Goal: Transaction & Acquisition: Book appointment/travel/reservation

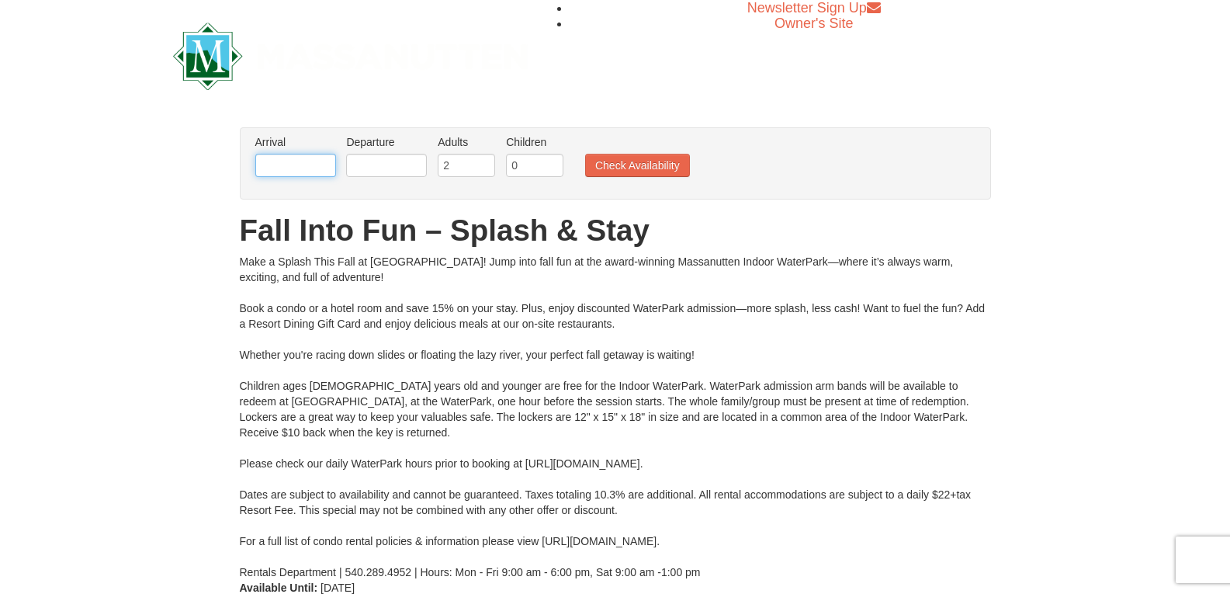
click at [283, 172] on input "text" at bounding box center [295, 165] width 81 height 23
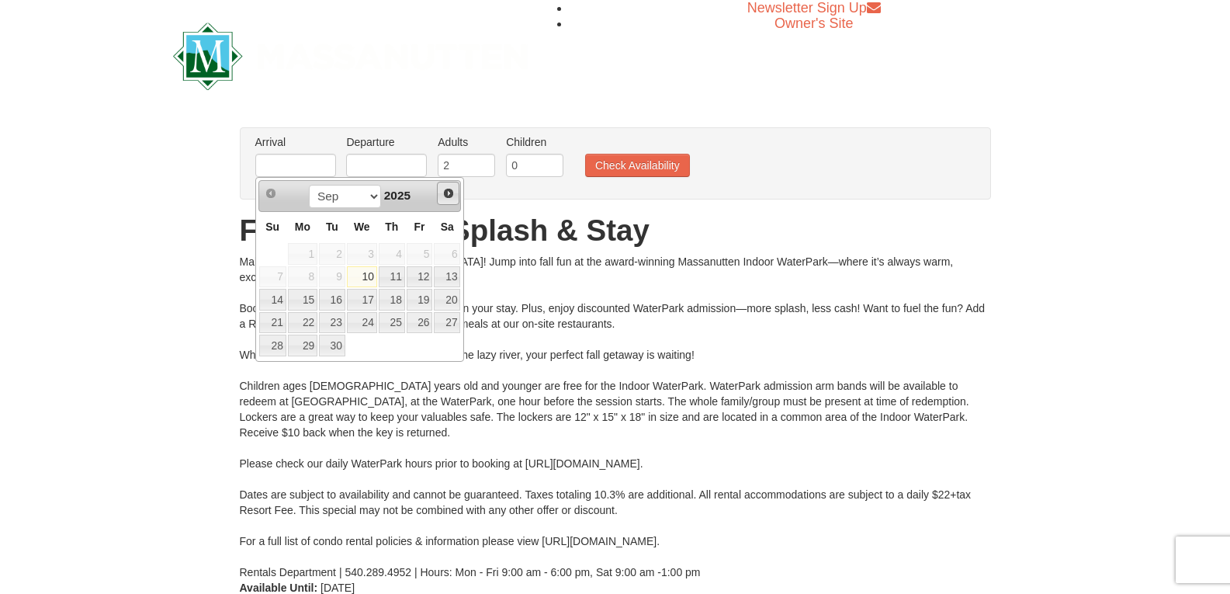
click at [448, 191] on span "Next" at bounding box center [448, 193] width 12 height 12
click at [429, 252] on link "3" at bounding box center [420, 254] width 26 height 22
type input "[DATE]"
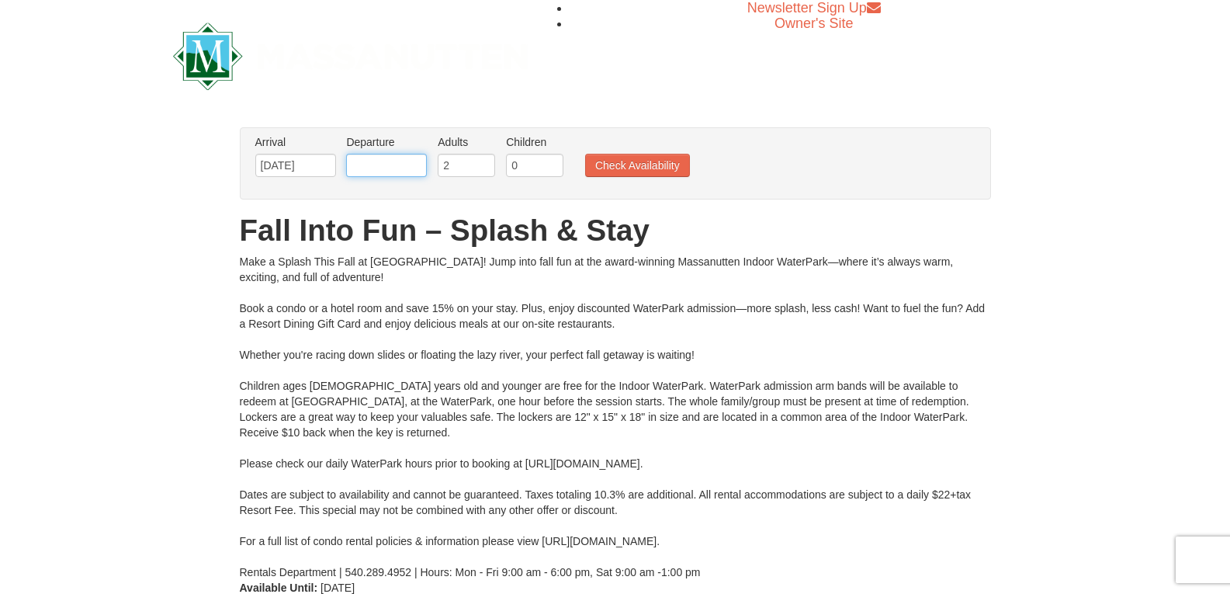
click at [394, 168] on input "text" at bounding box center [386, 165] width 81 height 23
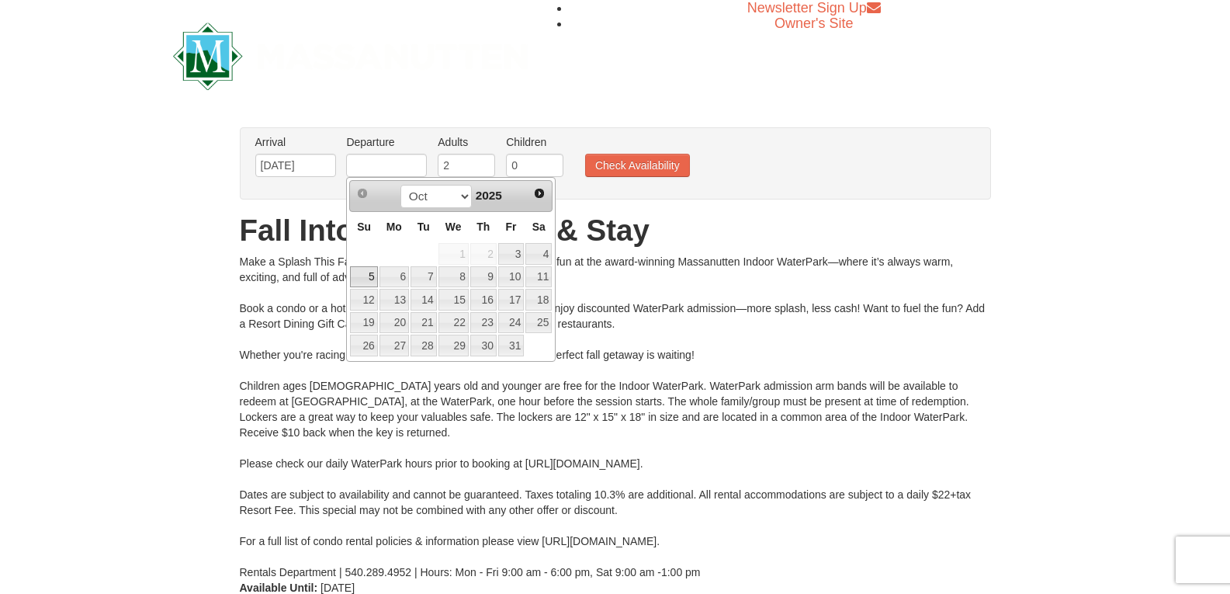
click at [371, 275] on link "5" at bounding box center [363, 277] width 27 height 22
type input "[DATE]"
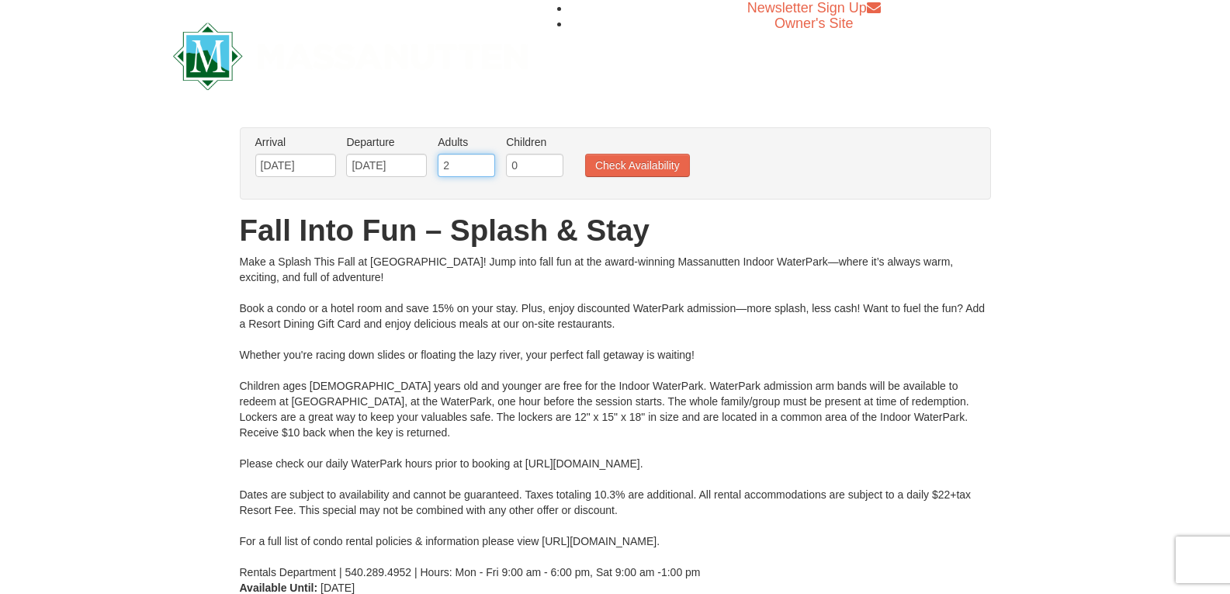
click at [450, 174] on input "2" at bounding box center [466, 165] width 57 height 23
type input "1"
click at [484, 168] on input "1" at bounding box center [466, 165] width 57 height 23
click at [512, 167] on input "0" at bounding box center [534, 165] width 57 height 23
click at [552, 164] on input "1" at bounding box center [534, 165] width 57 height 23
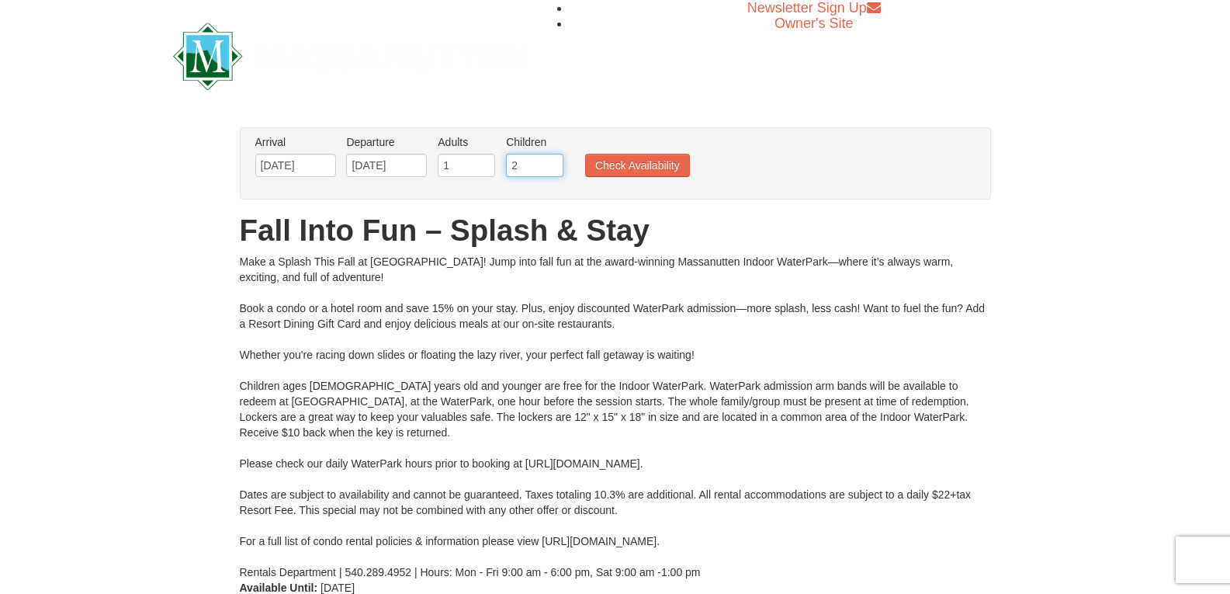
click at [552, 161] on input "2" at bounding box center [534, 165] width 57 height 23
click at [552, 161] on input "3" at bounding box center [534, 165] width 57 height 23
type input "4"
click at [552, 161] on input "4" at bounding box center [534, 165] width 57 height 23
click at [634, 172] on button "Check Availability" at bounding box center [637, 165] width 105 height 23
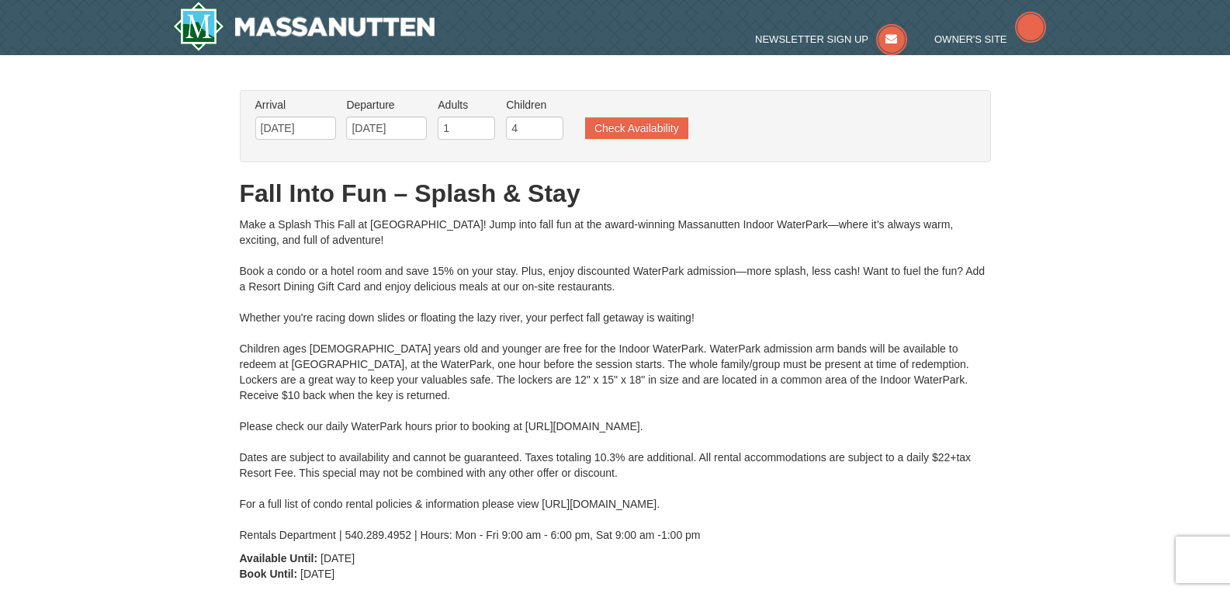
type input "[DATE]"
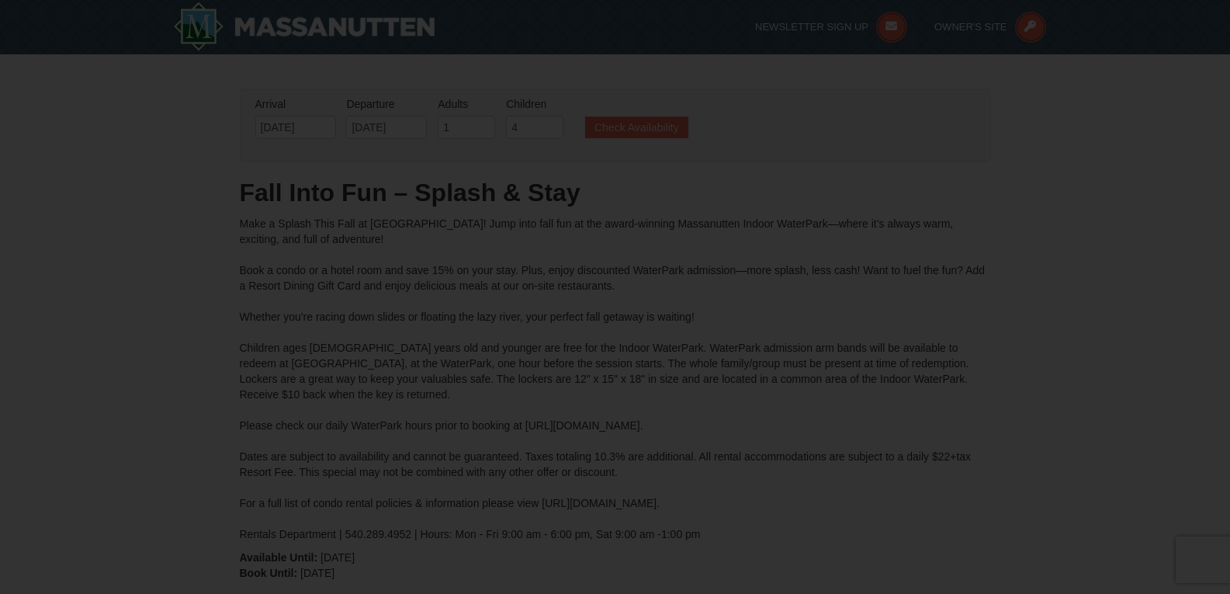
type input "[DATE]"
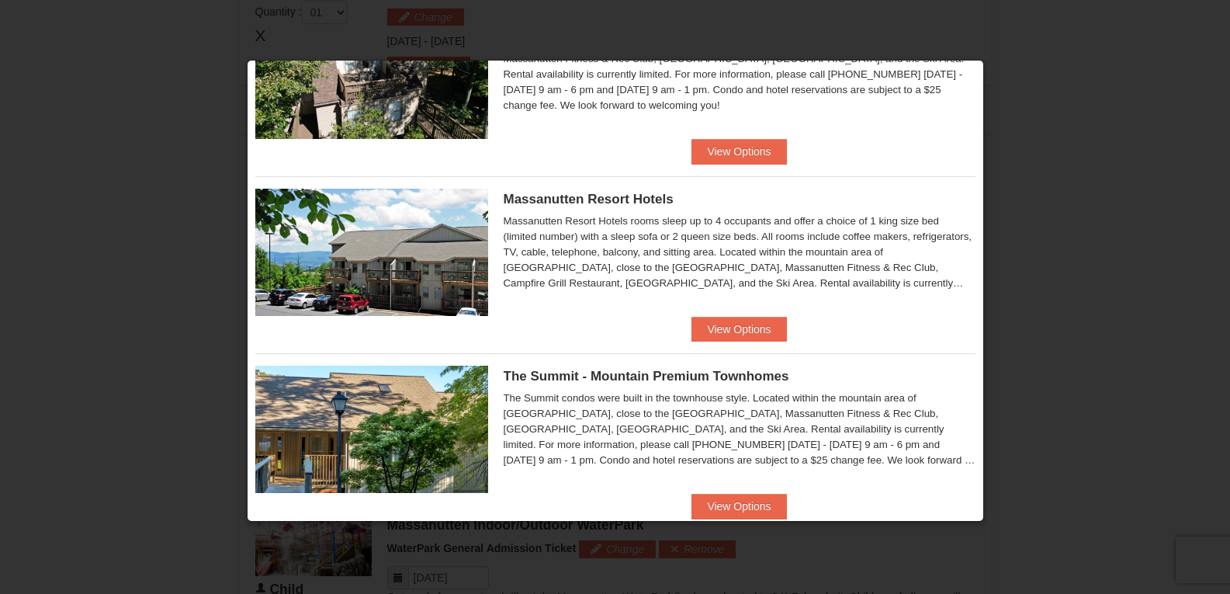
scroll to position [455, 0]
click at [711, 319] on button "View Options" at bounding box center [739, 330] width 95 height 25
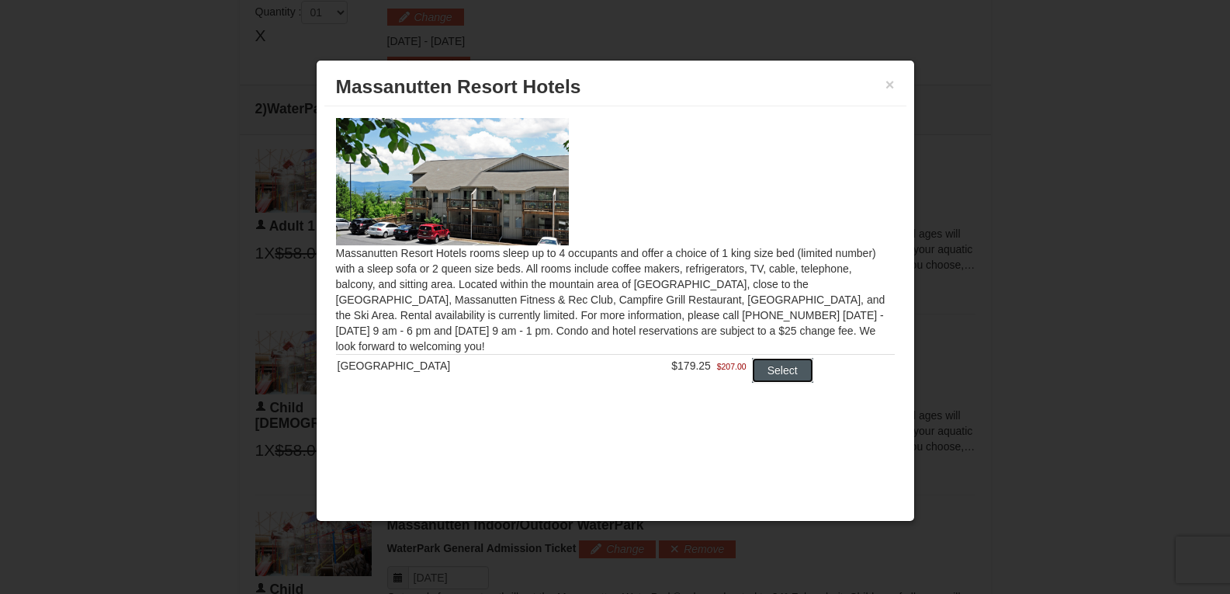
click at [757, 361] on button "Select" at bounding box center [782, 370] width 61 height 25
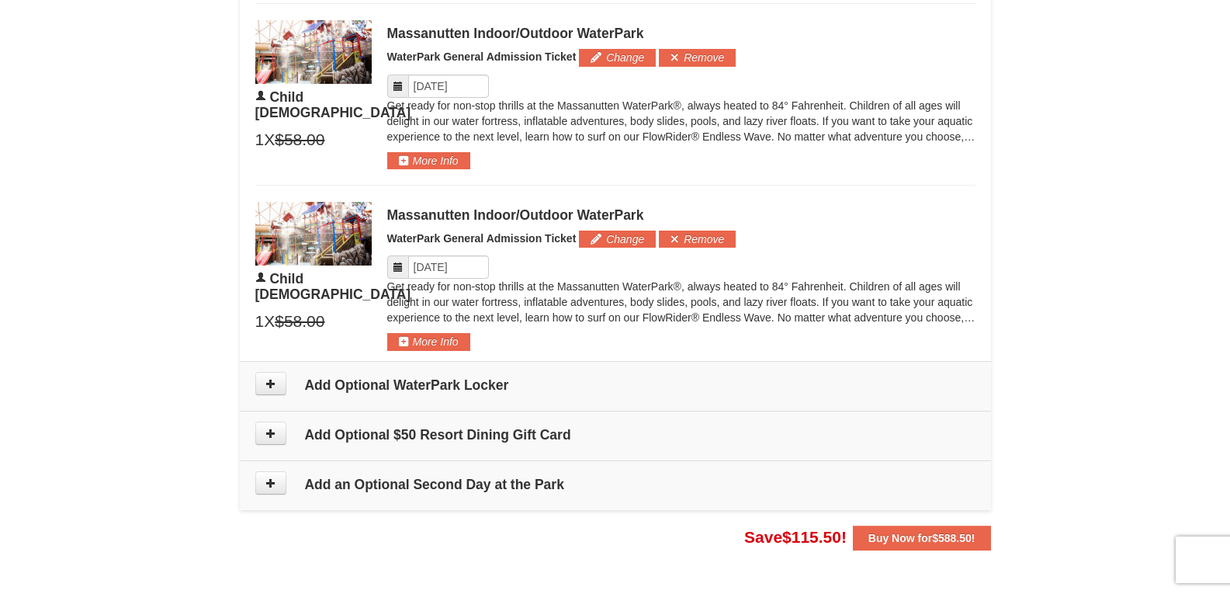
scroll to position [1440, 0]
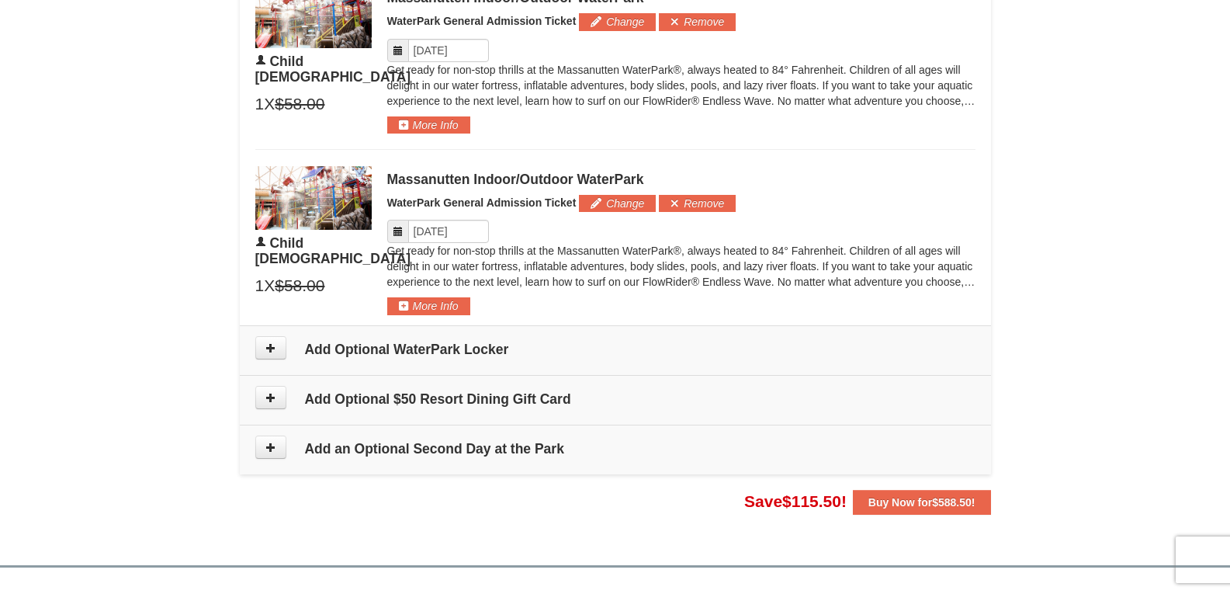
click at [399, 226] on span at bounding box center [398, 231] width 22 height 23
click at [400, 232] on icon at bounding box center [398, 231] width 11 height 11
click at [422, 234] on input "Please format dates MM/DD/YYYY" at bounding box center [448, 231] width 81 height 23
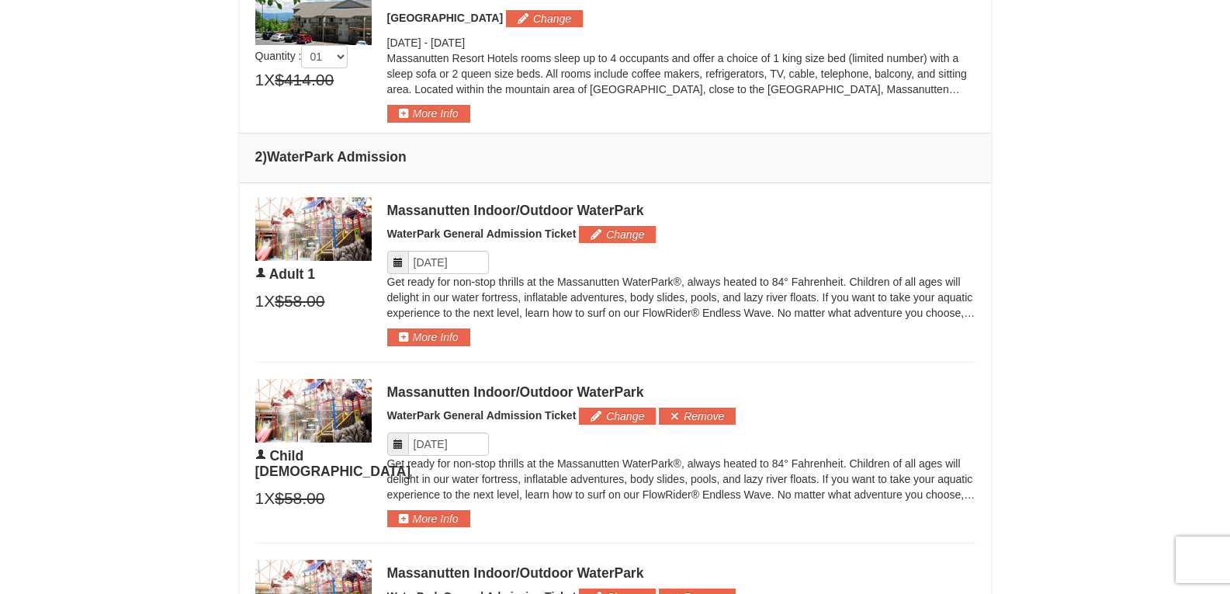
scroll to position [664, 0]
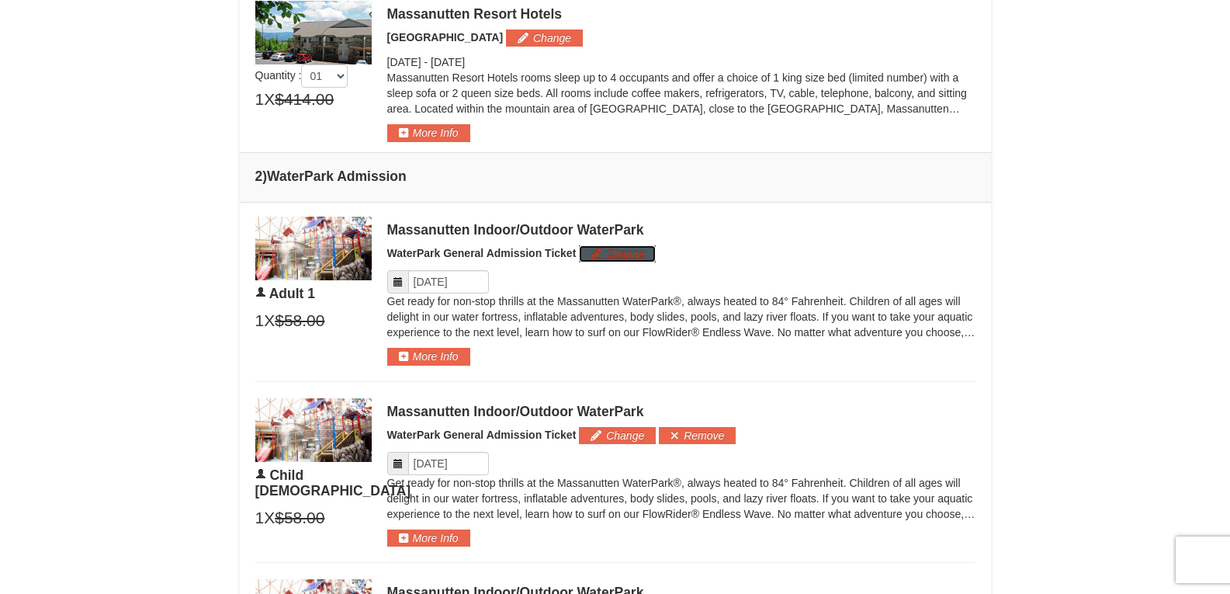
click at [592, 253] on button "Change" at bounding box center [617, 253] width 77 height 17
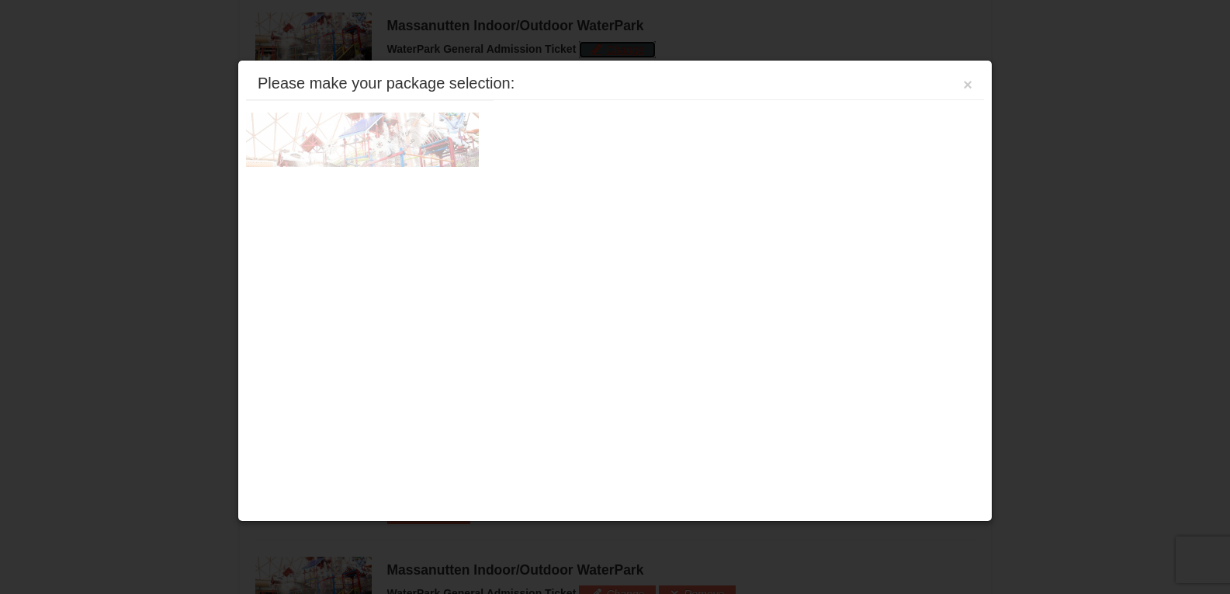
scroll to position [880, 0]
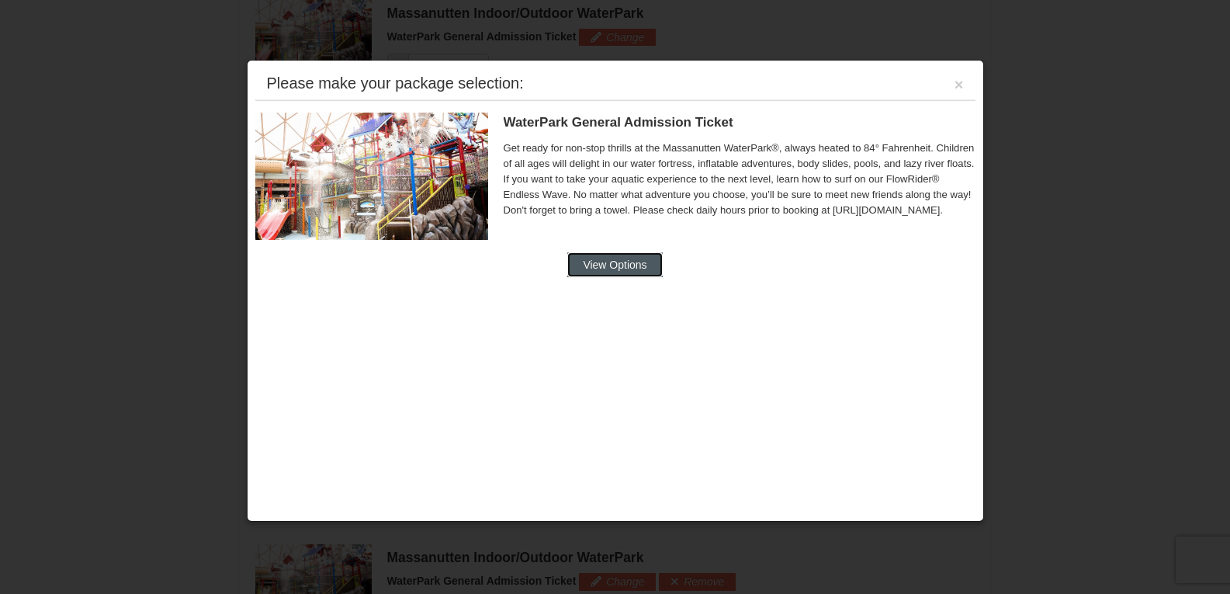
click at [597, 262] on button "View Options" at bounding box center [614, 264] width 95 height 25
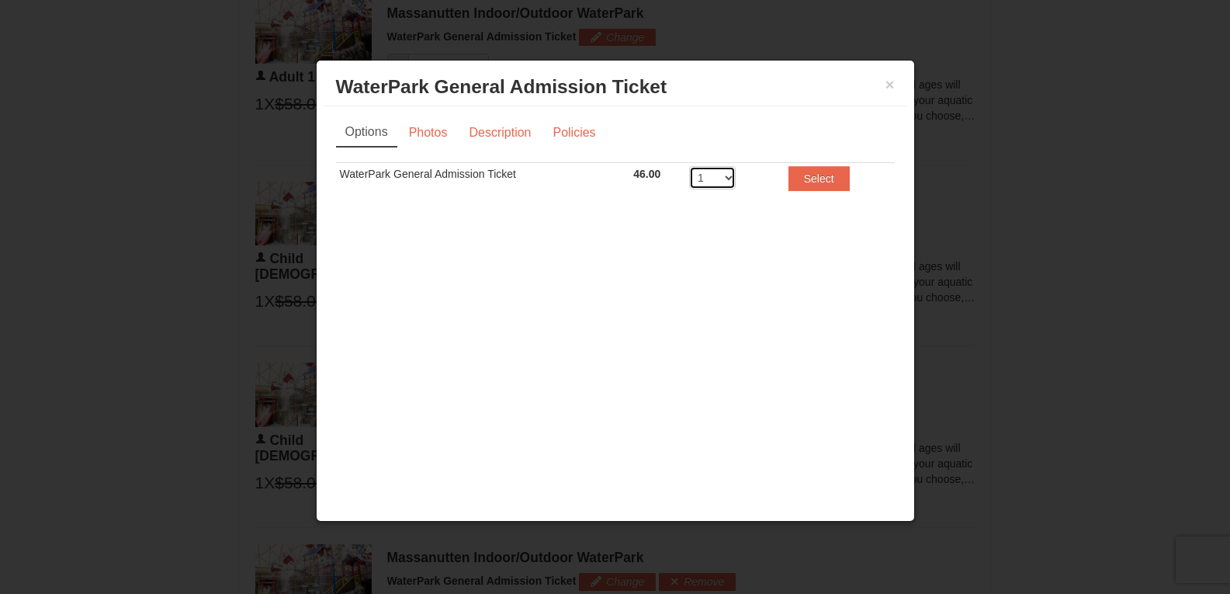
click at [710, 180] on select "1 2 3 4 5 6 7 8" at bounding box center [712, 177] width 47 height 23
click at [894, 81] on button "×" at bounding box center [890, 85] width 9 height 16
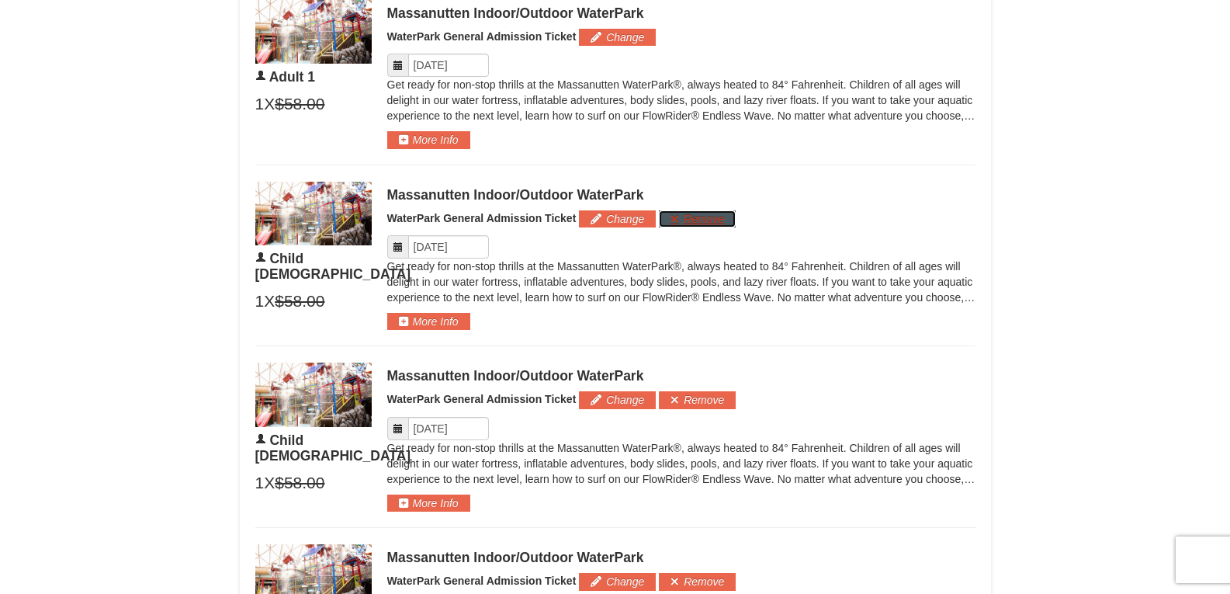
click at [688, 220] on button "Remove" at bounding box center [697, 218] width 77 height 17
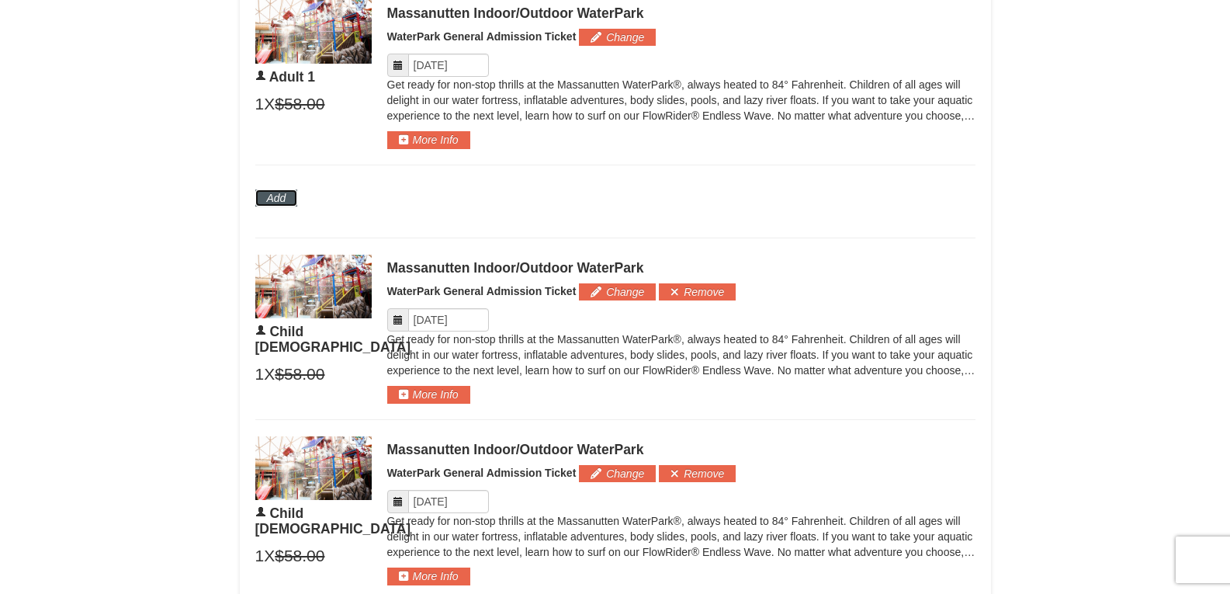
click at [264, 196] on button "Add" at bounding box center [276, 197] width 43 height 17
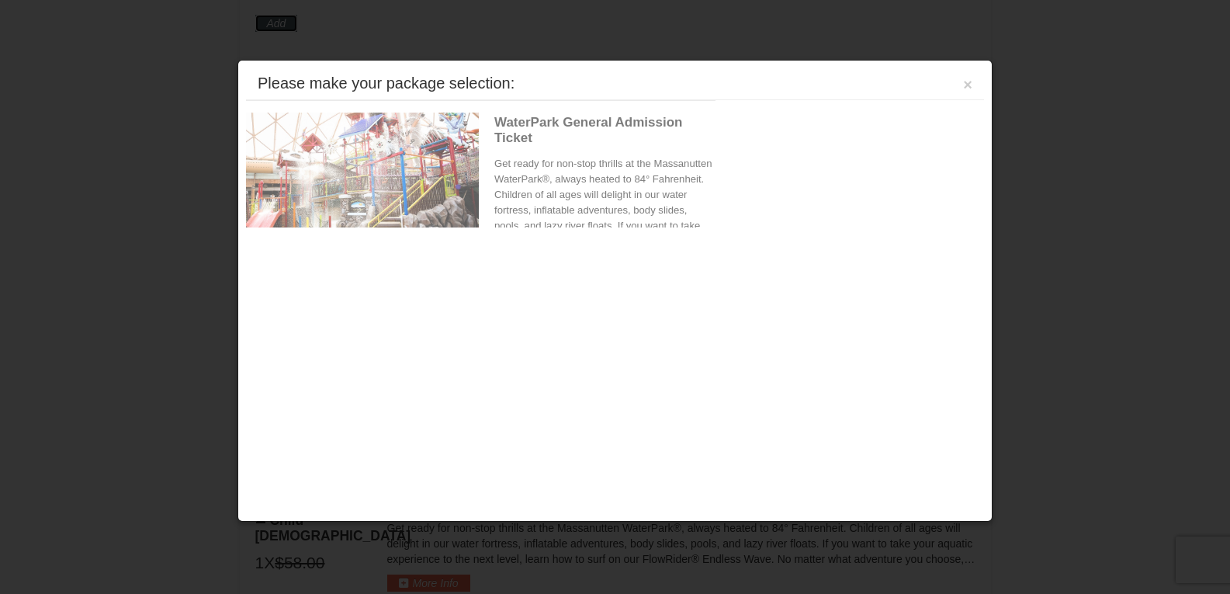
scroll to position [1062, 0]
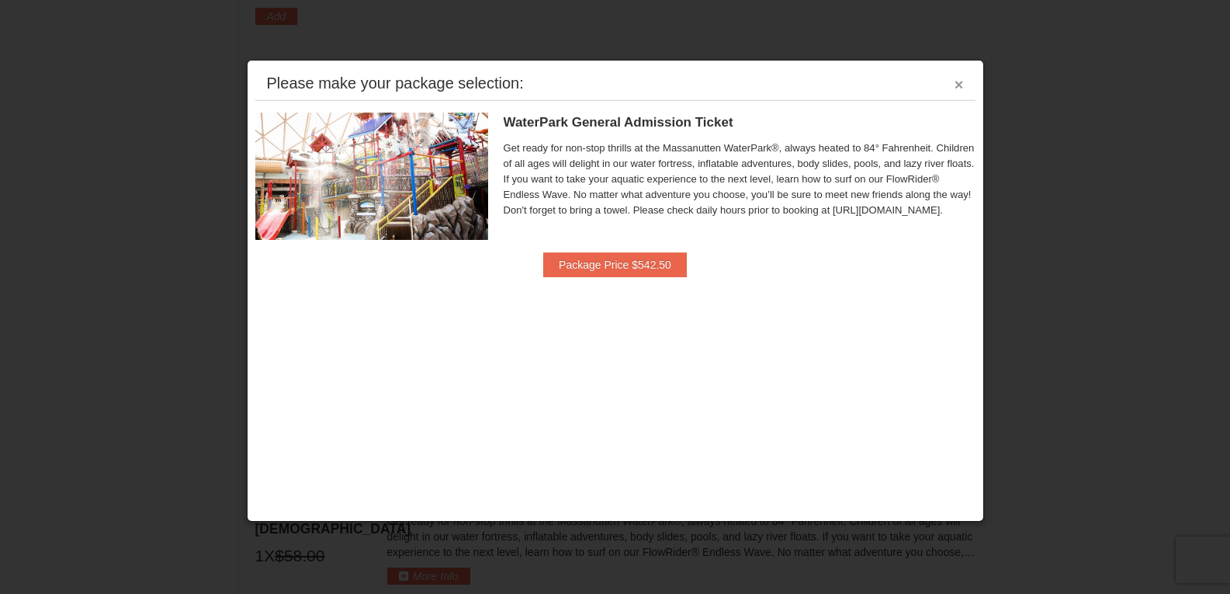
click at [963, 84] on button "×" at bounding box center [959, 85] width 9 height 16
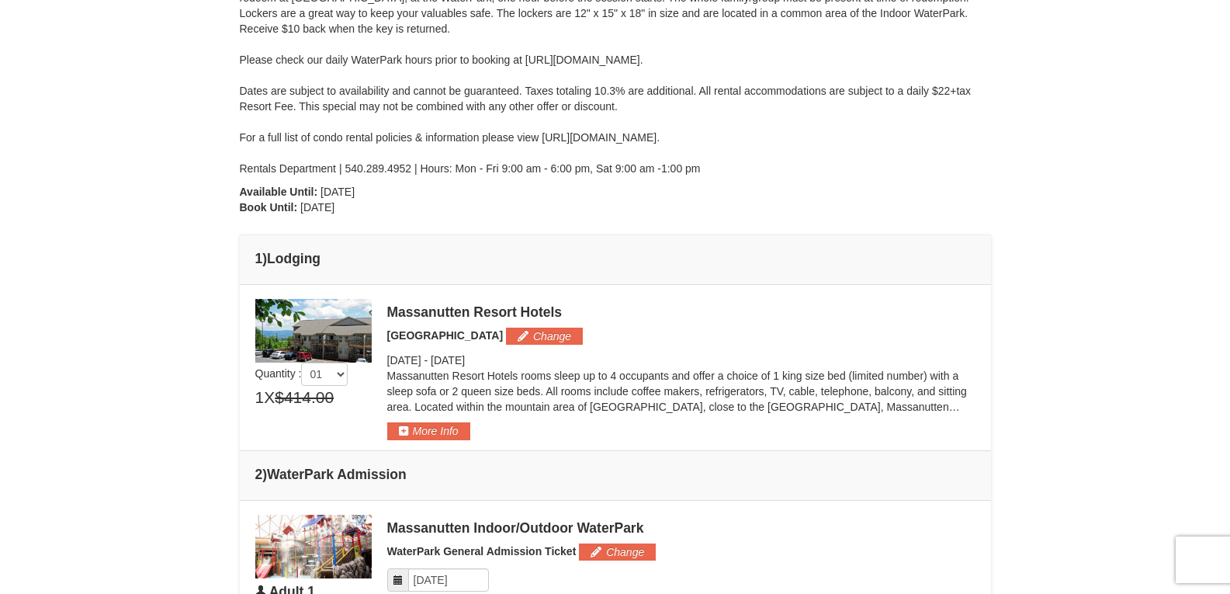
scroll to position [53, 0]
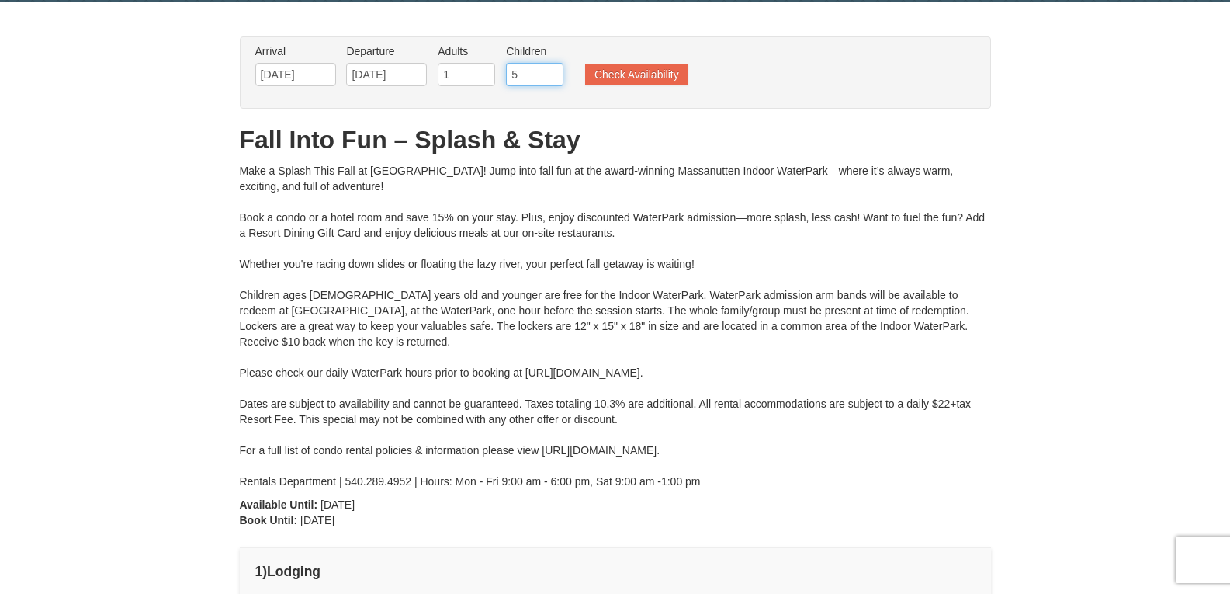
click at [551, 71] on input "5" at bounding box center [534, 74] width 57 height 23
type input "4"
click at [552, 78] on input "4" at bounding box center [534, 74] width 57 height 23
click at [600, 78] on button "Check Availability" at bounding box center [636, 75] width 103 height 22
type input "[DATE]"
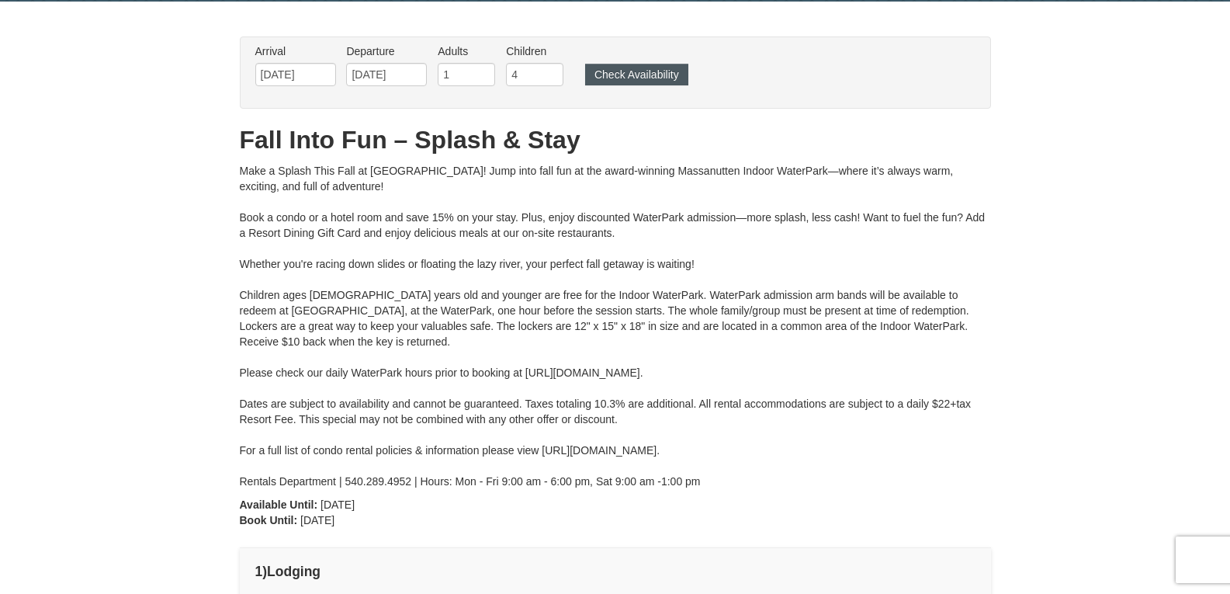
type input "[DATE]"
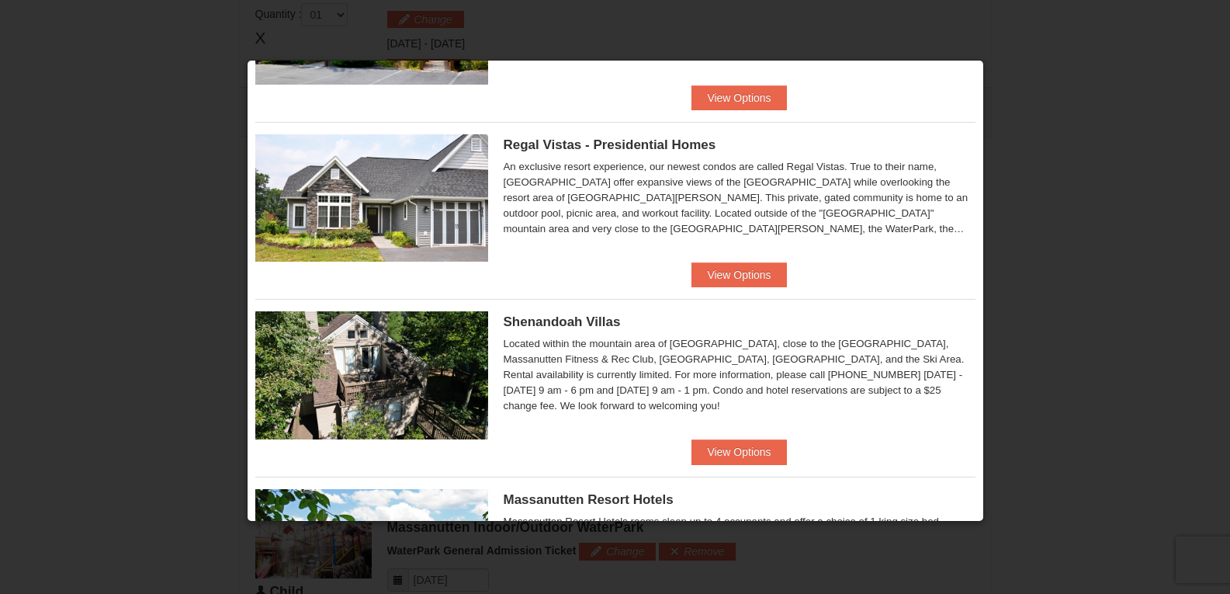
scroll to position [466, 0]
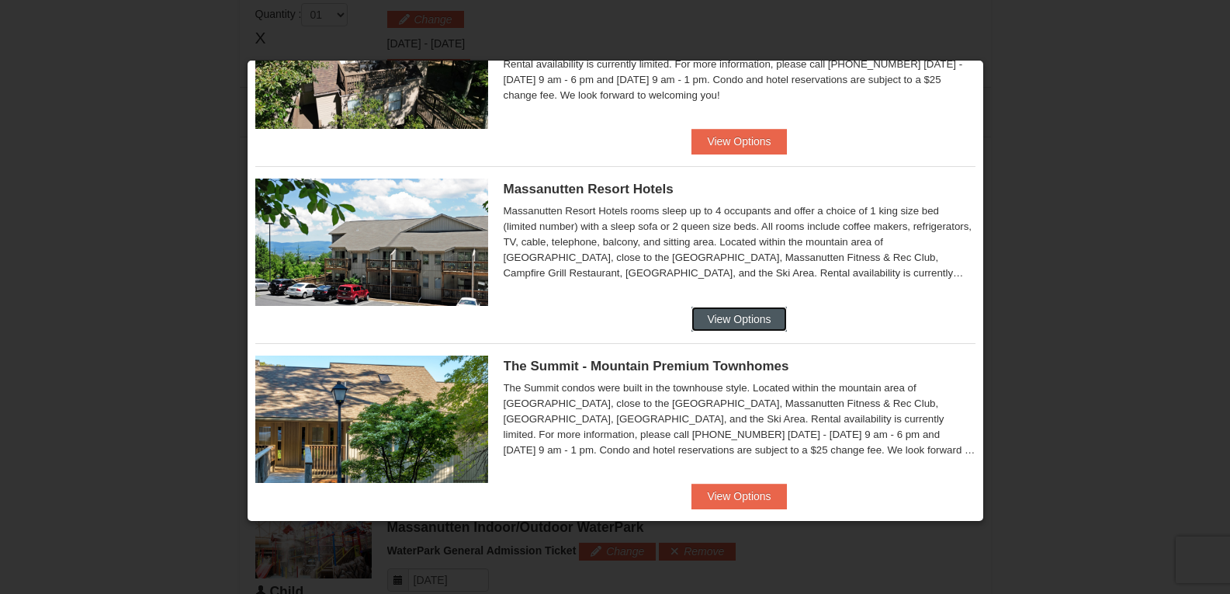
click at [748, 311] on button "View Options" at bounding box center [739, 319] width 95 height 25
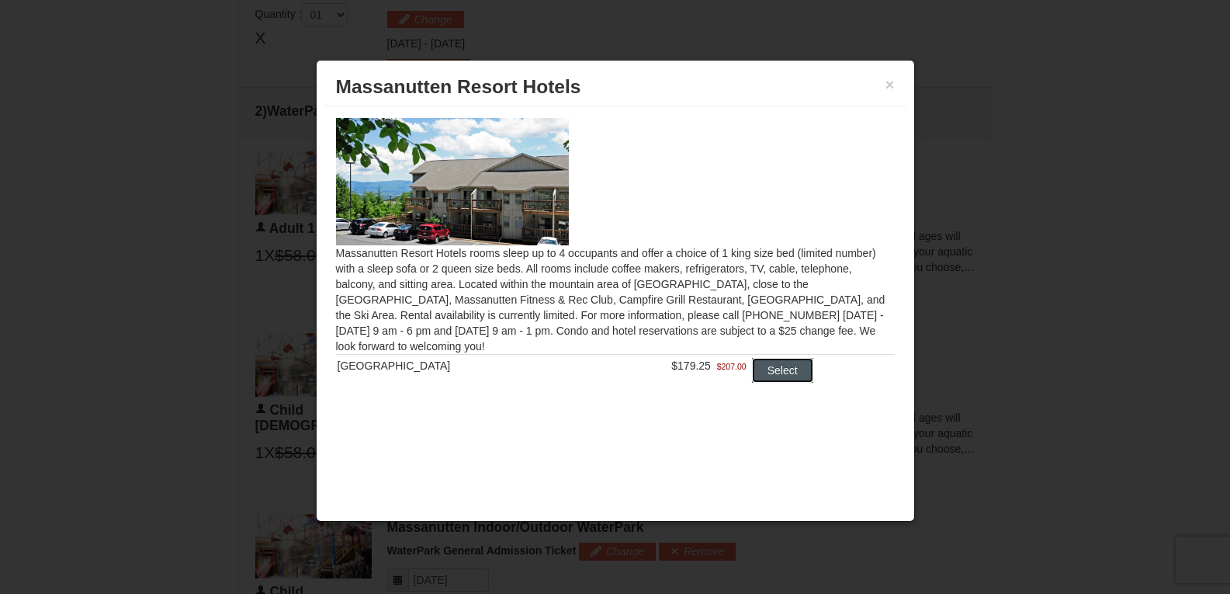
click at [767, 370] on button "Select" at bounding box center [782, 370] width 61 height 25
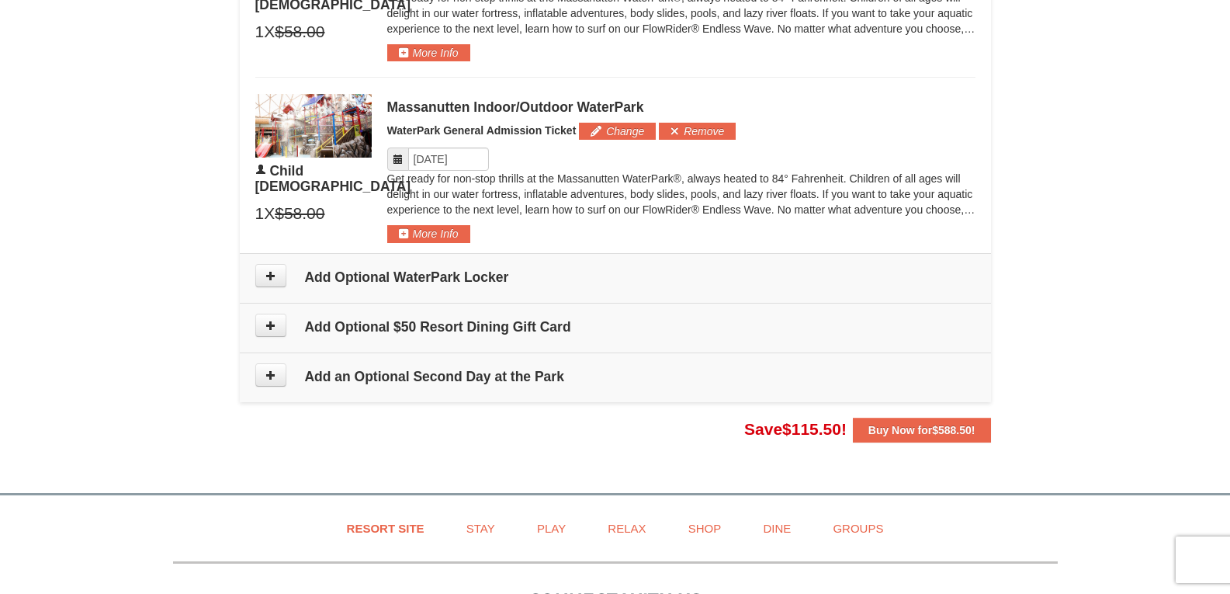
scroll to position [1515, 0]
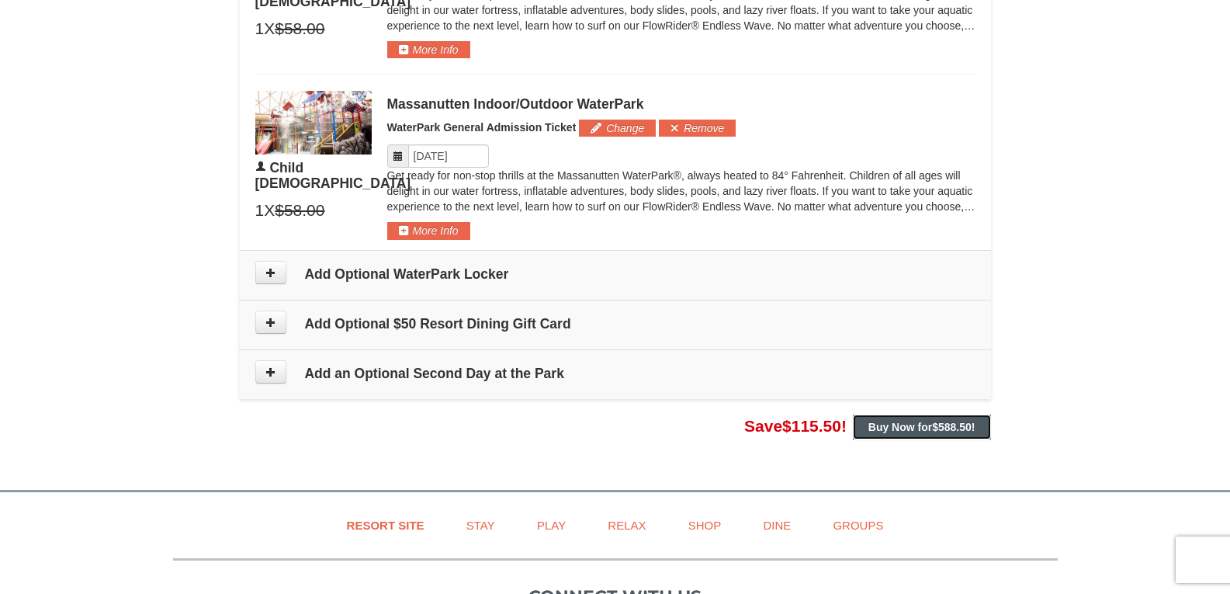
click at [900, 425] on strong "Buy Now for $588.50 !" at bounding box center [922, 427] width 107 height 12
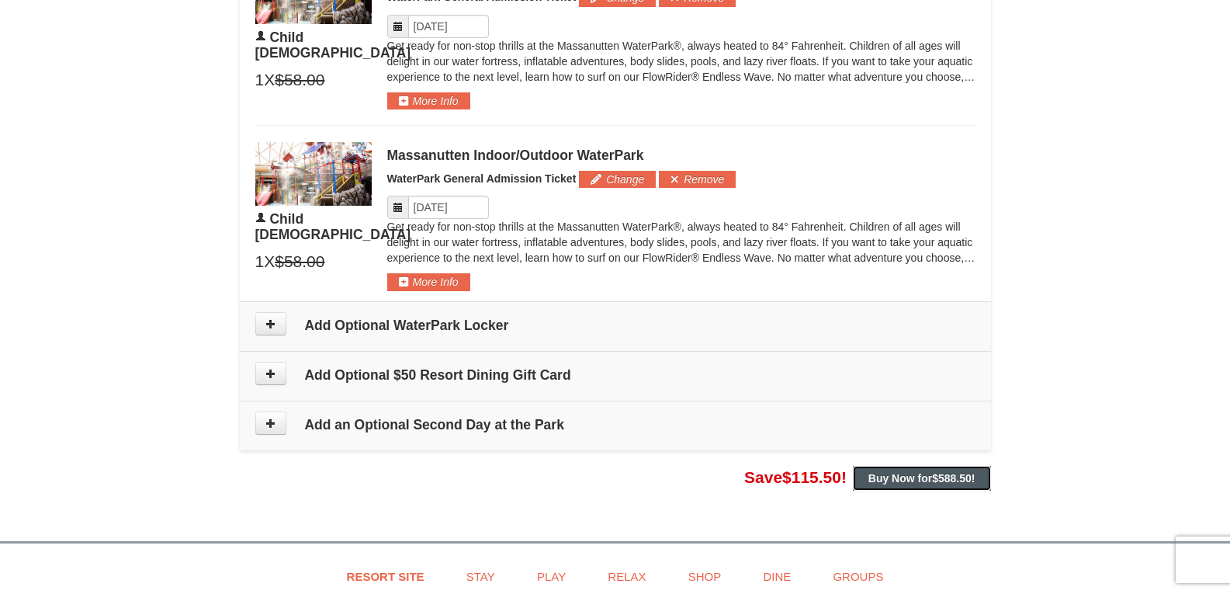
scroll to position [1593, 0]
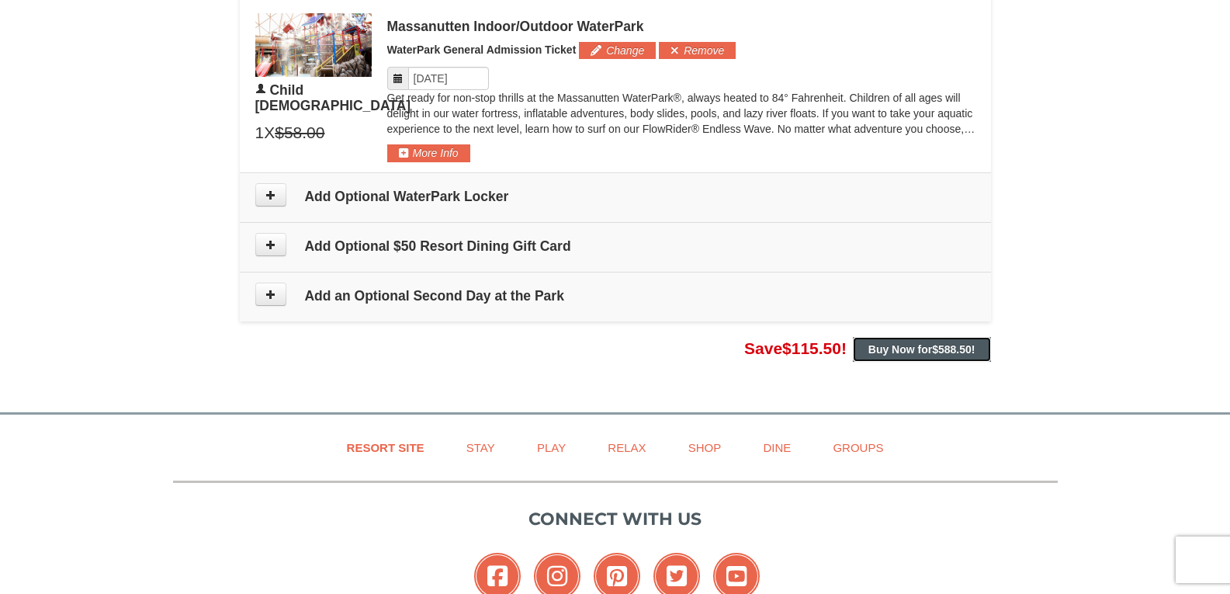
click at [910, 355] on strong "Buy Now for $588.50 !" at bounding box center [922, 349] width 107 height 12
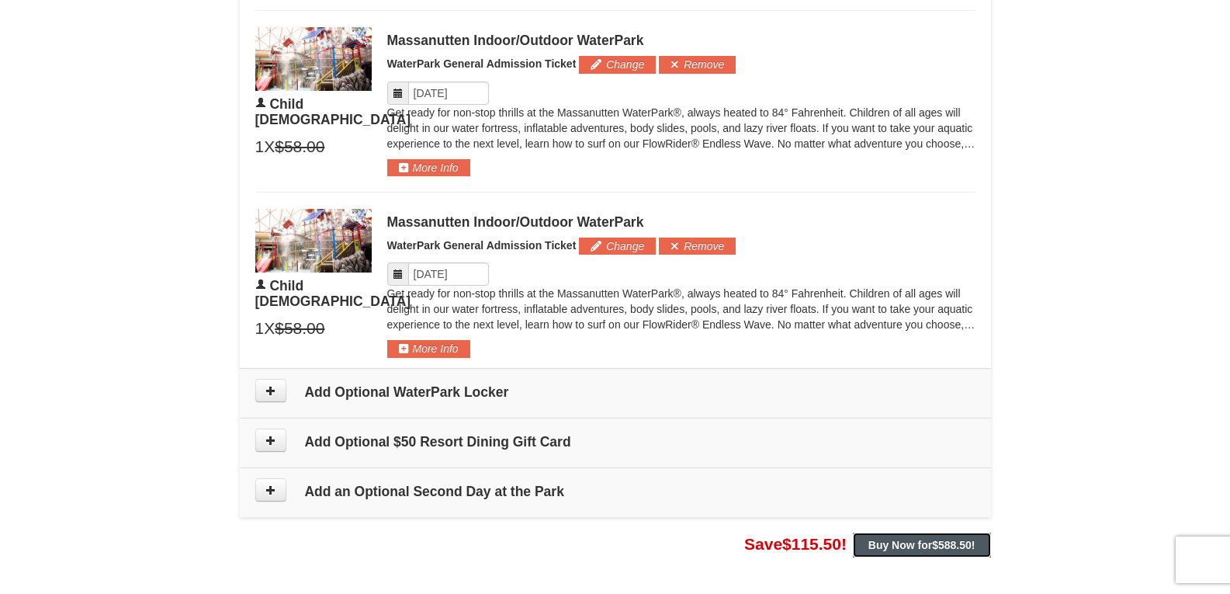
scroll to position [1784, 0]
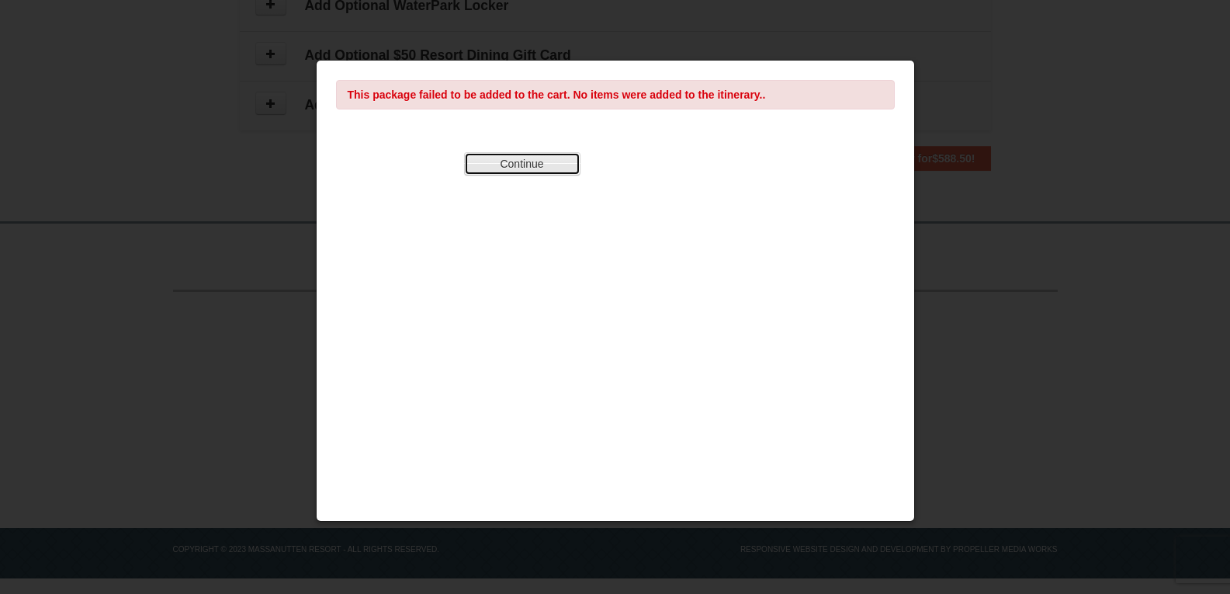
click at [526, 161] on button "Continue" at bounding box center [522, 163] width 116 height 23
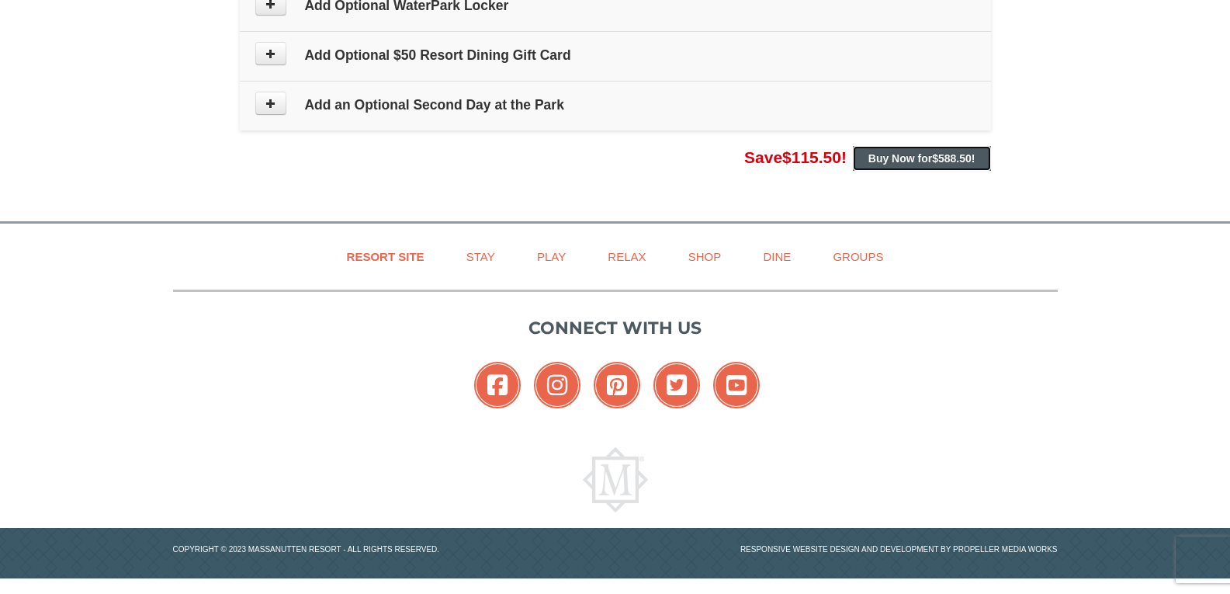
click at [886, 161] on strong "Buy Now for $588.50 !" at bounding box center [922, 158] width 107 height 12
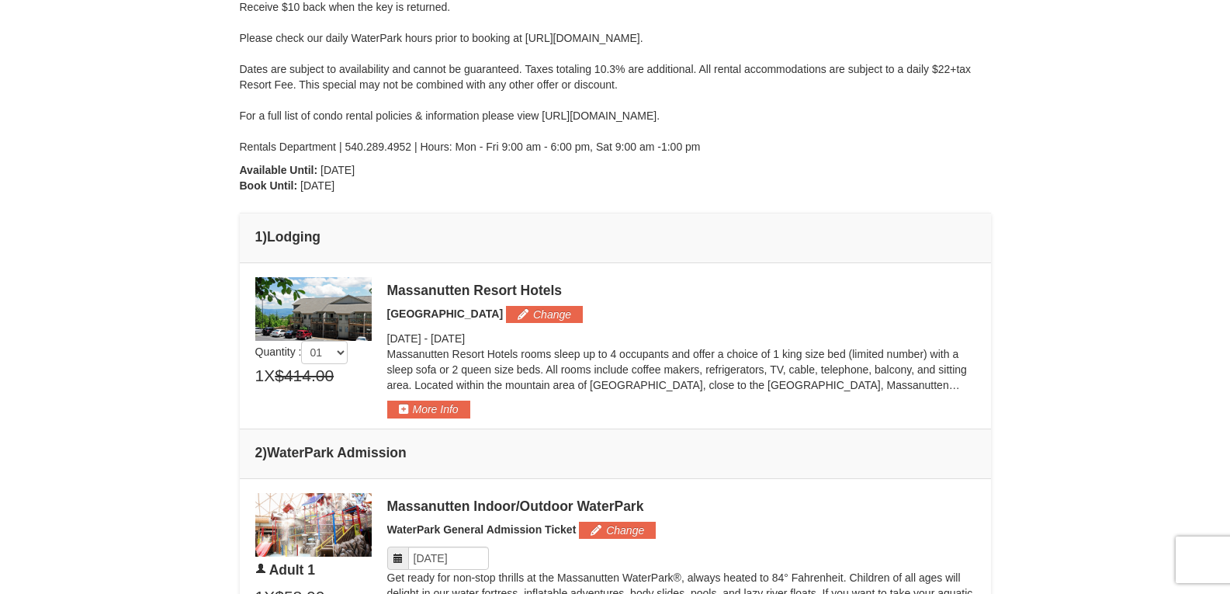
scroll to position [619, 0]
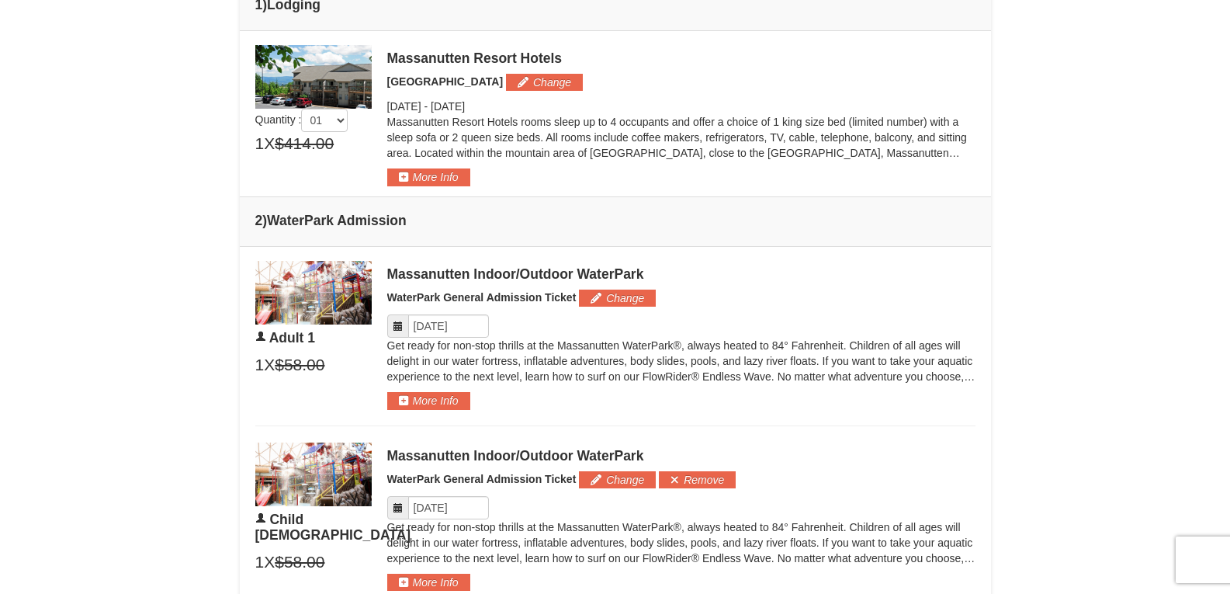
click at [324, 283] on img at bounding box center [313, 293] width 116 height 64
